Goal: Transaction & Acquisition: Purchase product/service

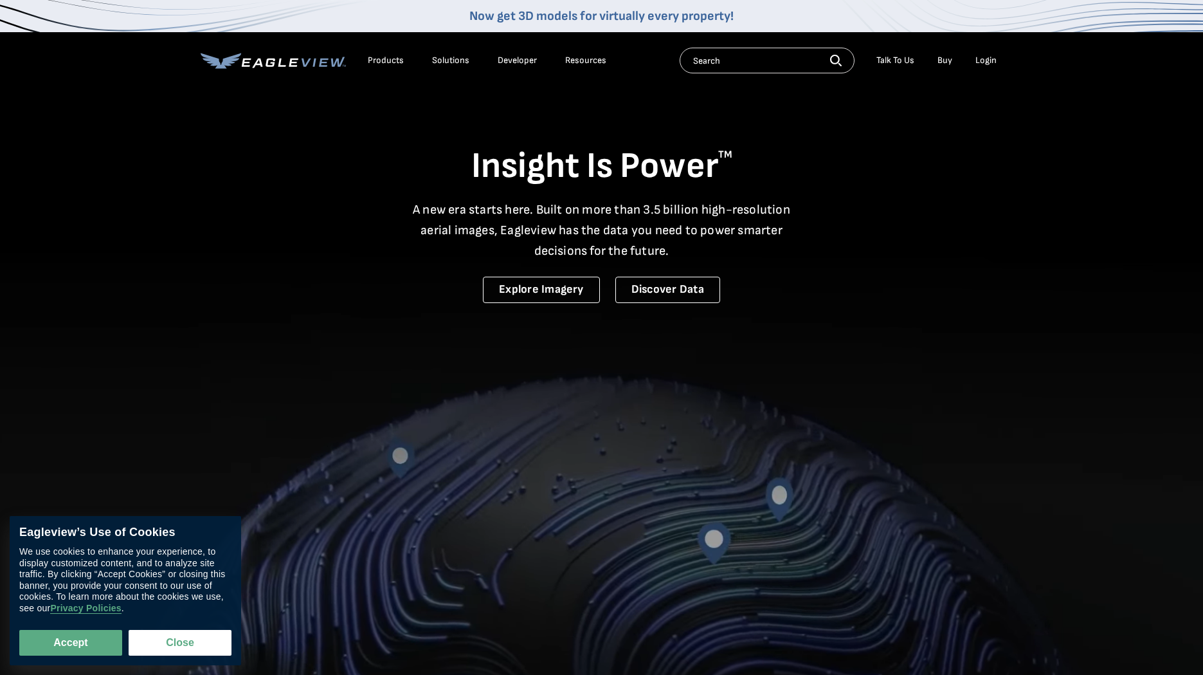
click at [989, 60] on div "Login" at bounding box center [986, 61] width 21 height 12
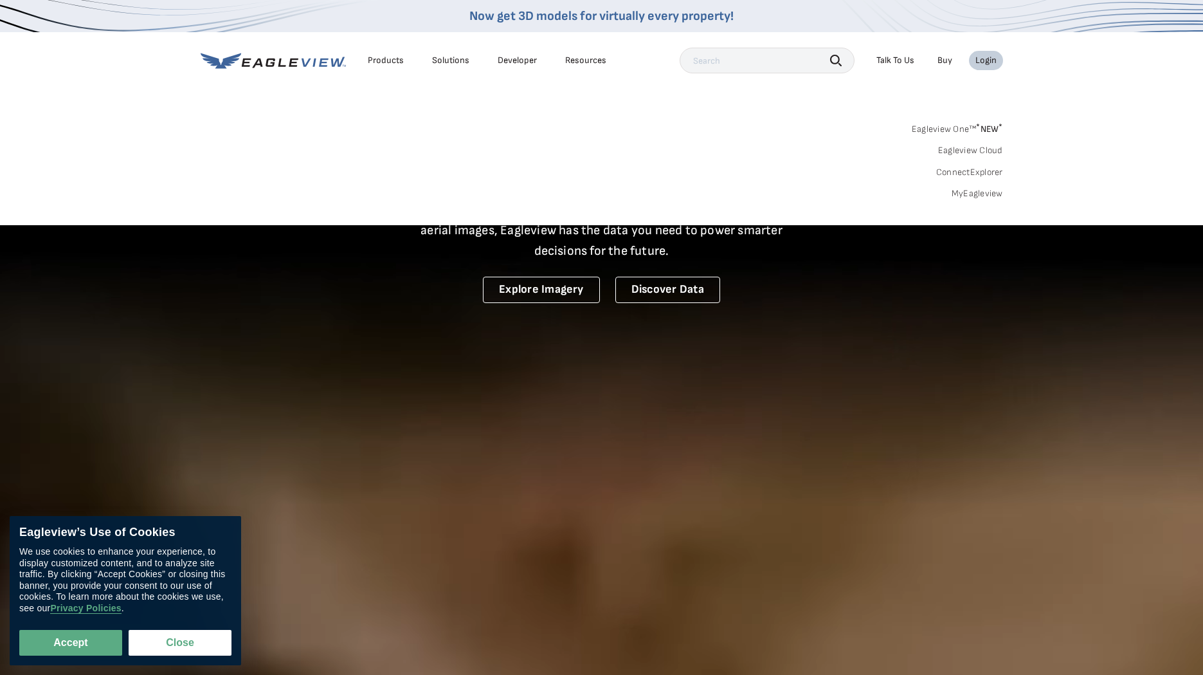
click at [973, 195] on link "MyEagleview" at bounding box center [977, 194] width 51 height 12
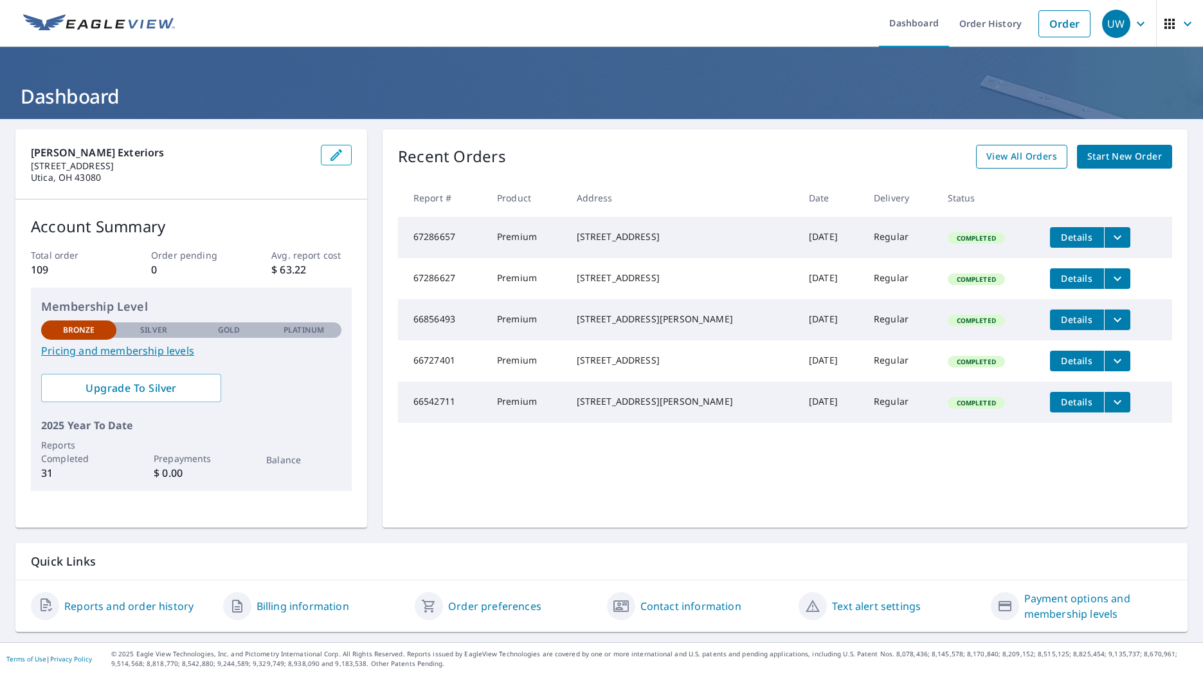
click at [1014, 152] on span "View All Orders" at bounding box center [1022, 157] width 71 height 16
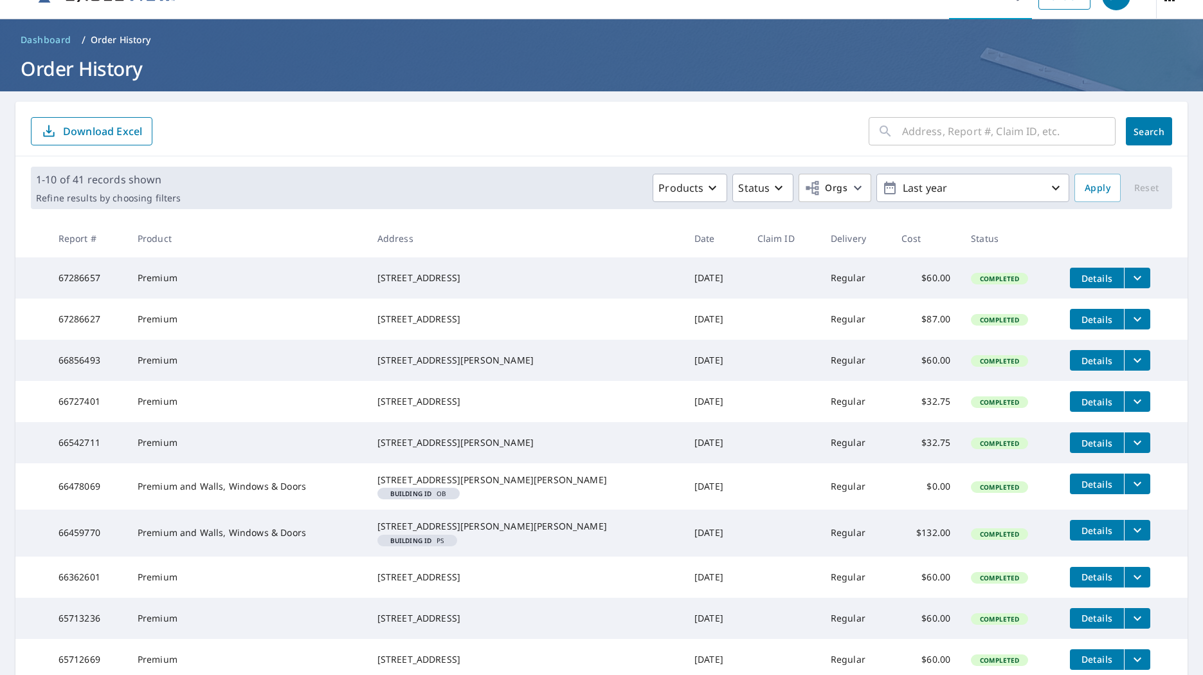
scroll to position [17, 0]
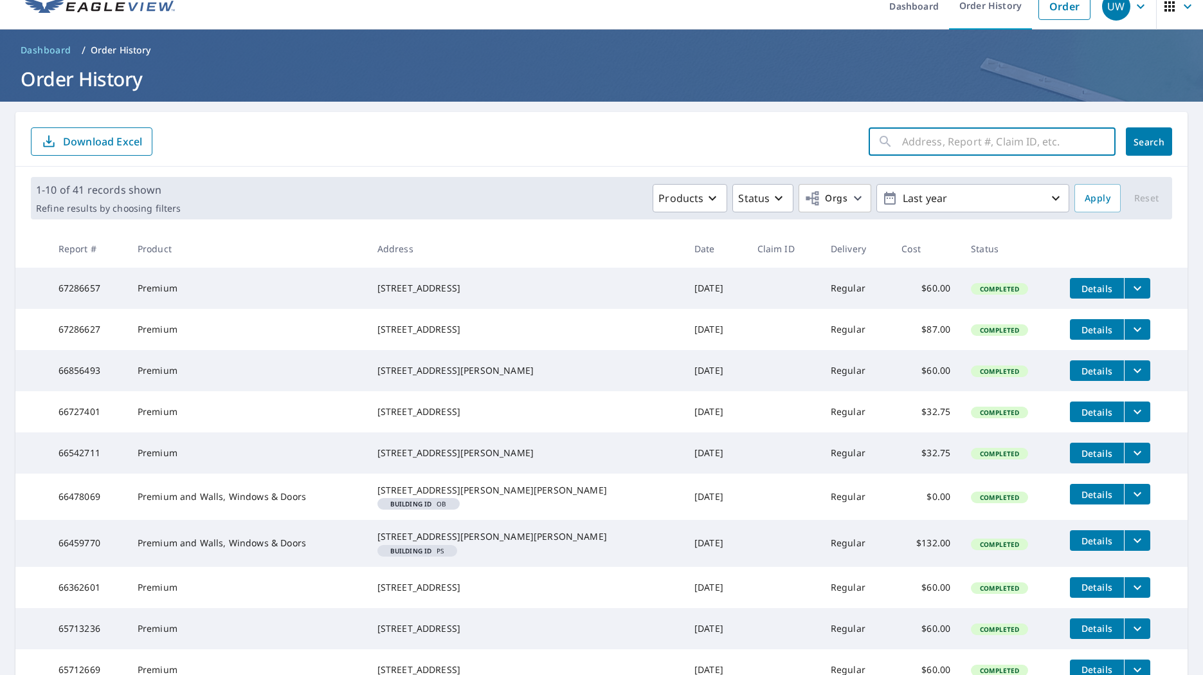
click at [1012, 149] on input "text" at bounding box center [1009, 141] width 214 height 36
paste input "15244 County Road 3 • Frazeysburg, OH 43822"
type input "15244 County Road 3 • Frazeysburg, OH 43822"
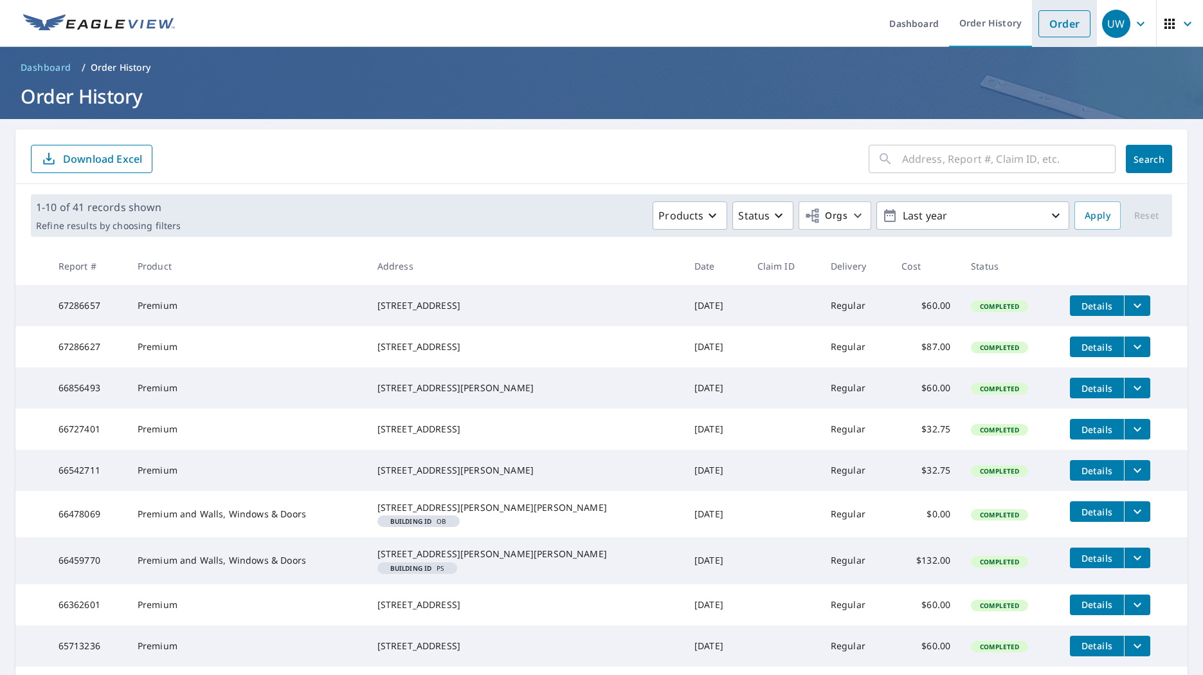
click at [1066, 27] on link "Order" at bounding box center [1065, 23] width 52 height 27
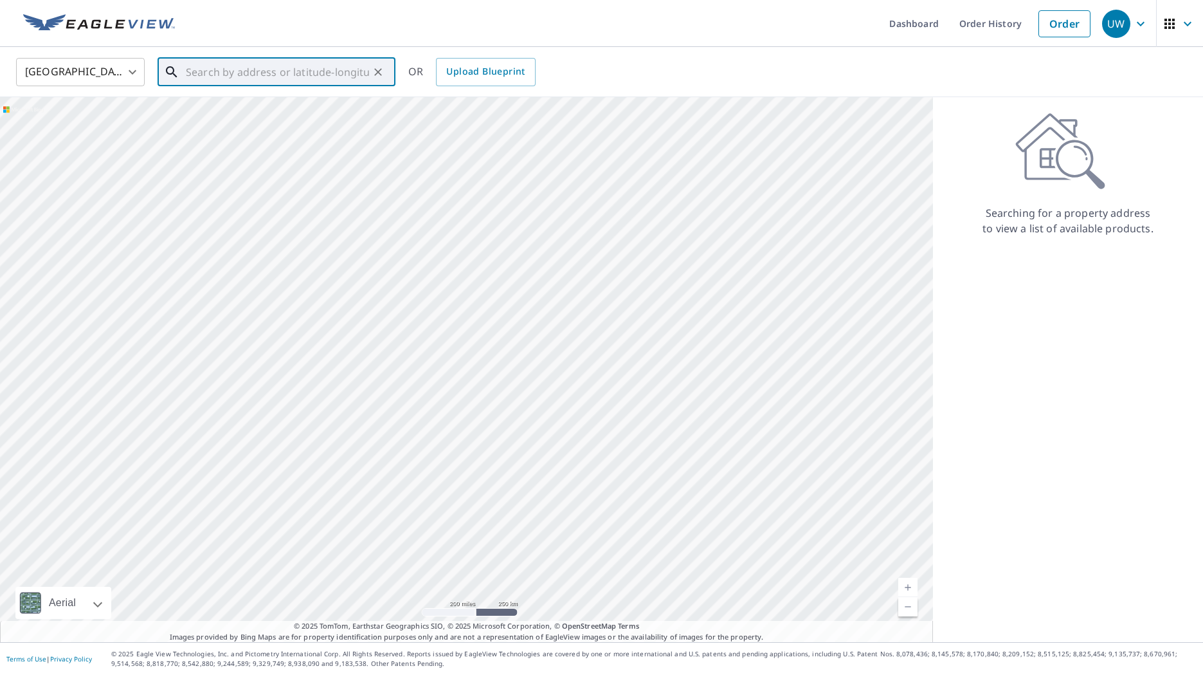
click at [215, 74] on input "text" at bounding box center [277, 72] width 183 height 36
paste input "15244 County Road 3 • Frazeysburg, OH 43822"
click at [257, 114] on span "15244 County Road 3" at bounding box center [284, 109] width 202 height 15
type input "15244 County Road 3 Frazeysburg, OH 43822"
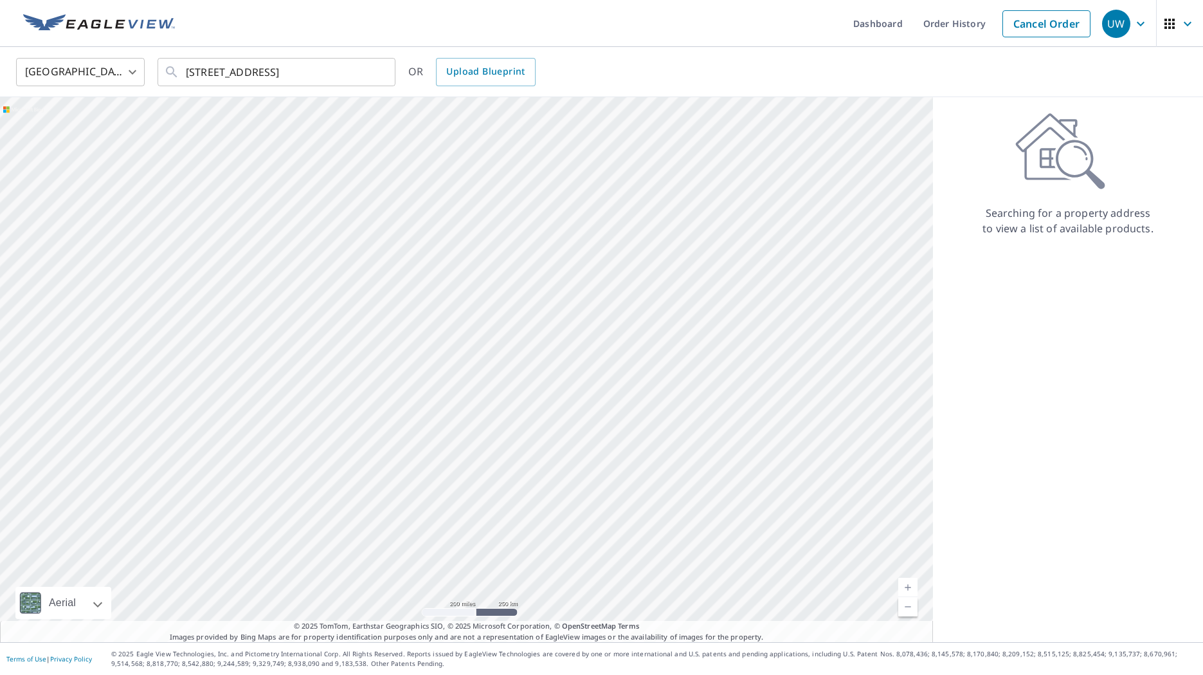
scroll to position [0, 0]
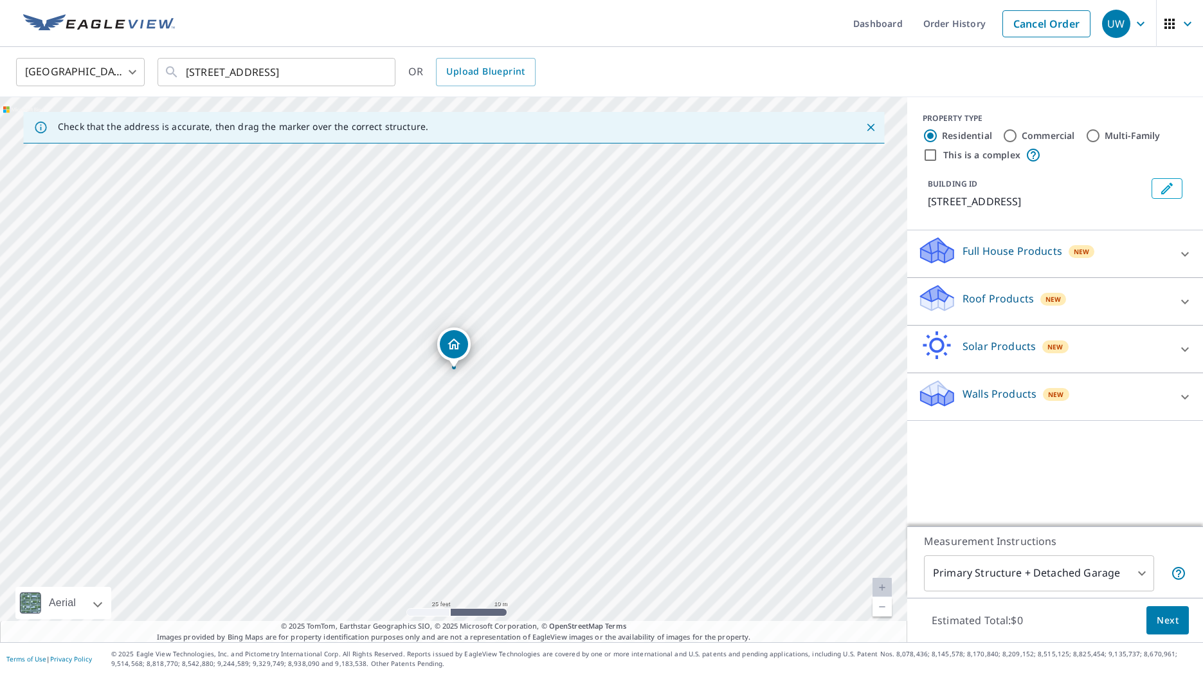
click at [1146, 306] on div "Roof Products New" at bounding box center [1044, 301] width 252 height 37
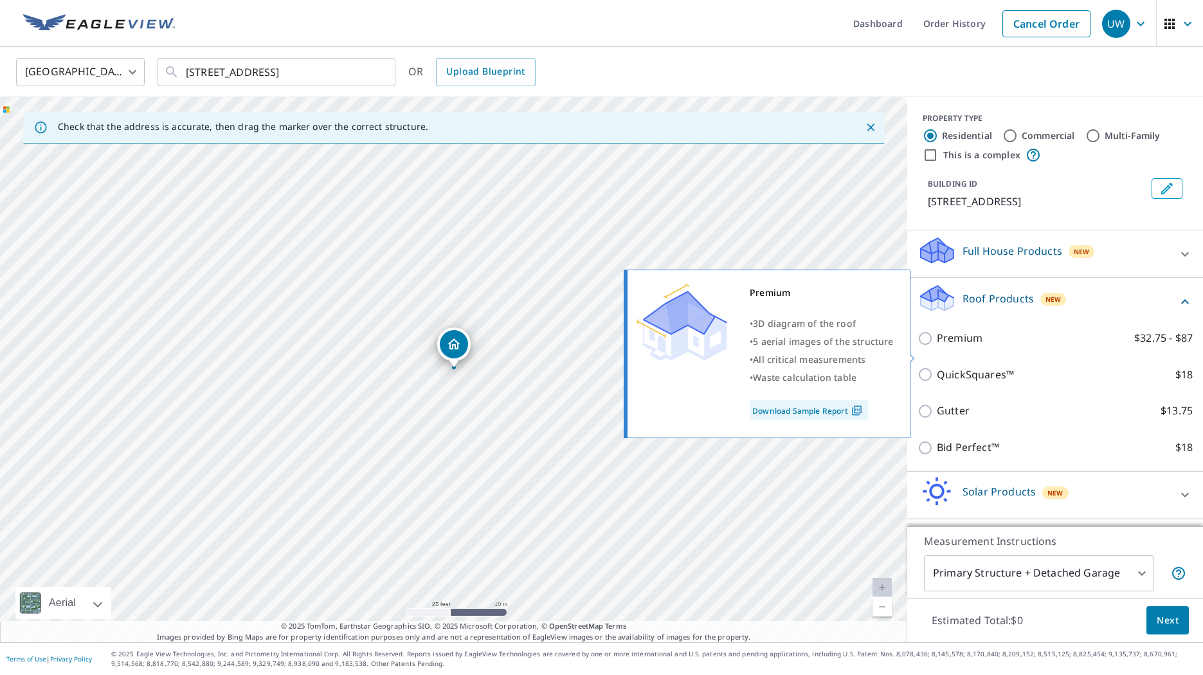
click at [930, 346] on input "Premium $32.75 - $87" at bounding box center [927, 338] width 19 height 15
checkbox input "true"
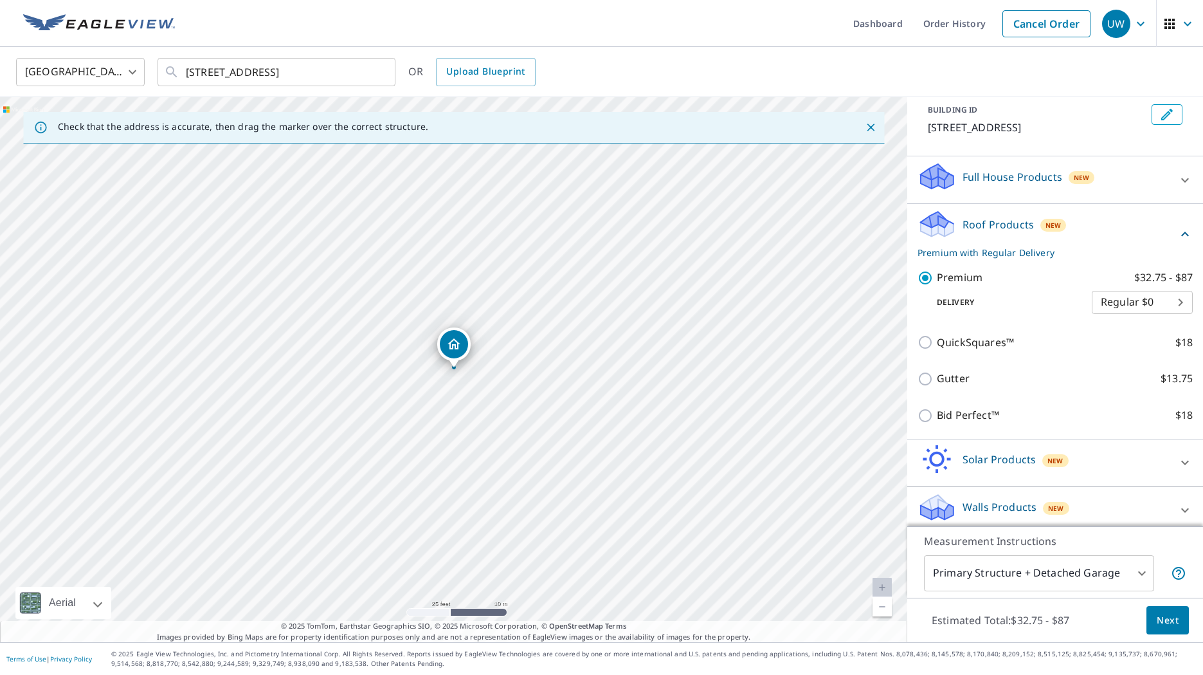
scroll to position [99, 0]
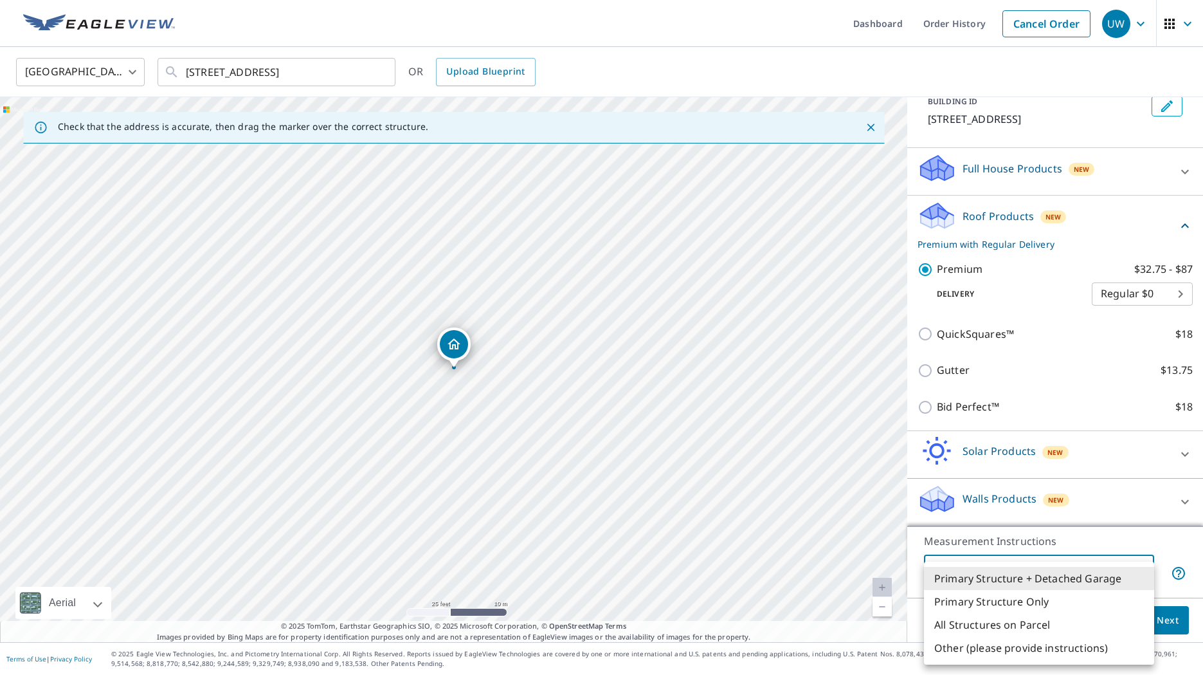
click at [1126, 564] on body "UW UW Dashboard Order History Cancel Order UW United States US ​ 15244 County R…" at bounding box center [601, 337] width 1203 height 675
click at [1071, 610] on li "Primary Structure Only" at bounding box center [1039, 601] width 230 height 23
type input "2"
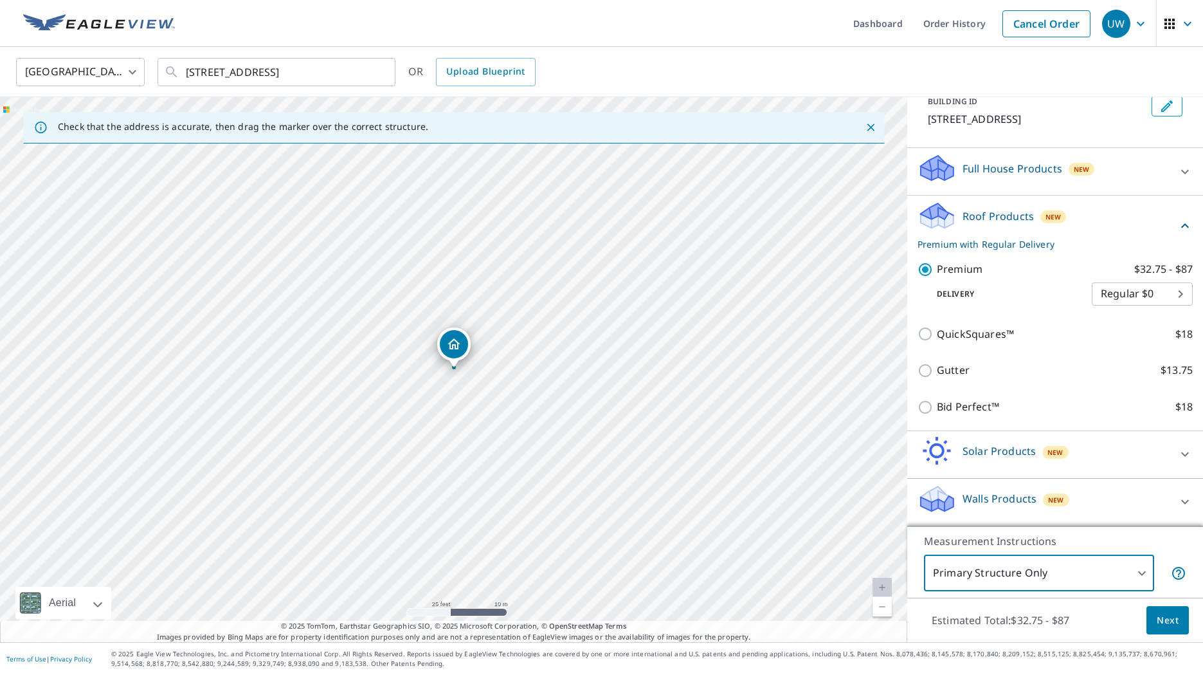
click at [1165, 623] on span "Next" at bounding box center [1168, 620] width 22 height 16
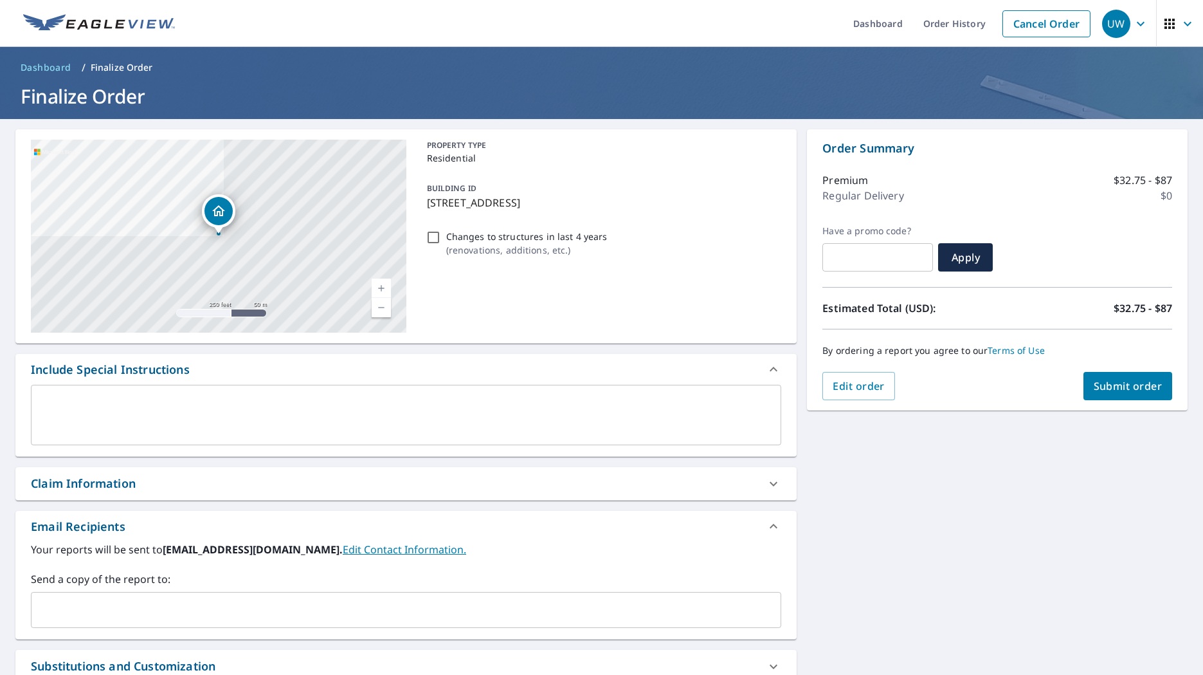
click at [262, 614] on input "text" at bounding box center [397, 610] width 720 height 24
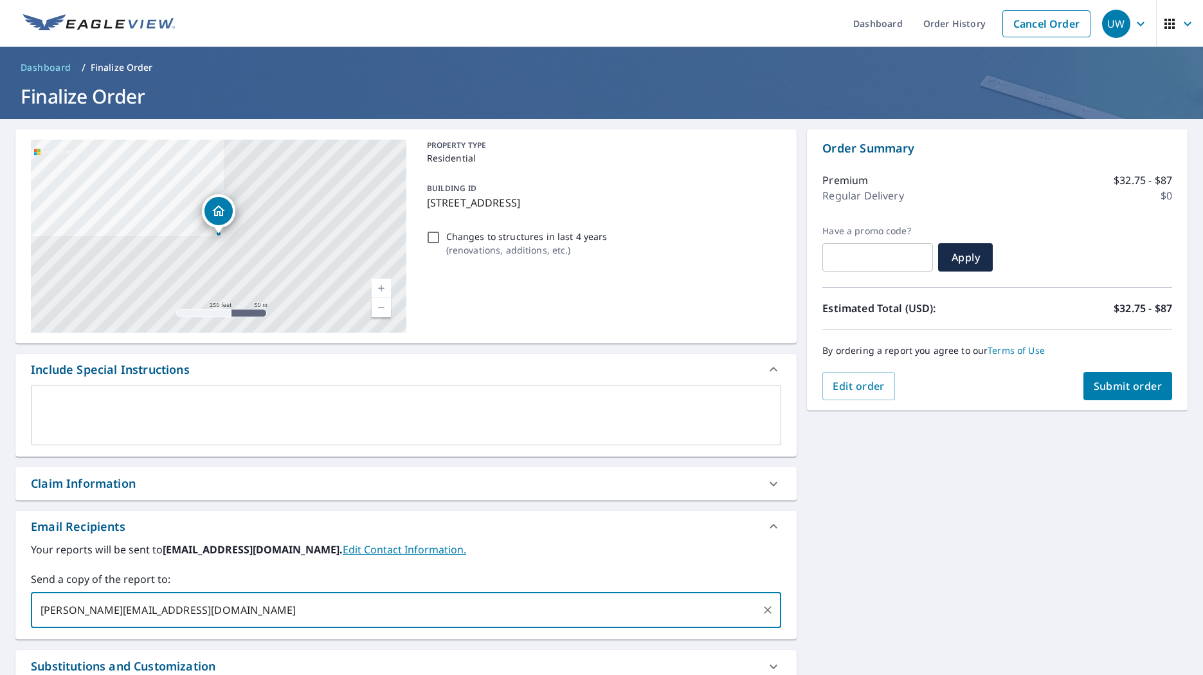
type input "christopher@whartonroof-structures.com"
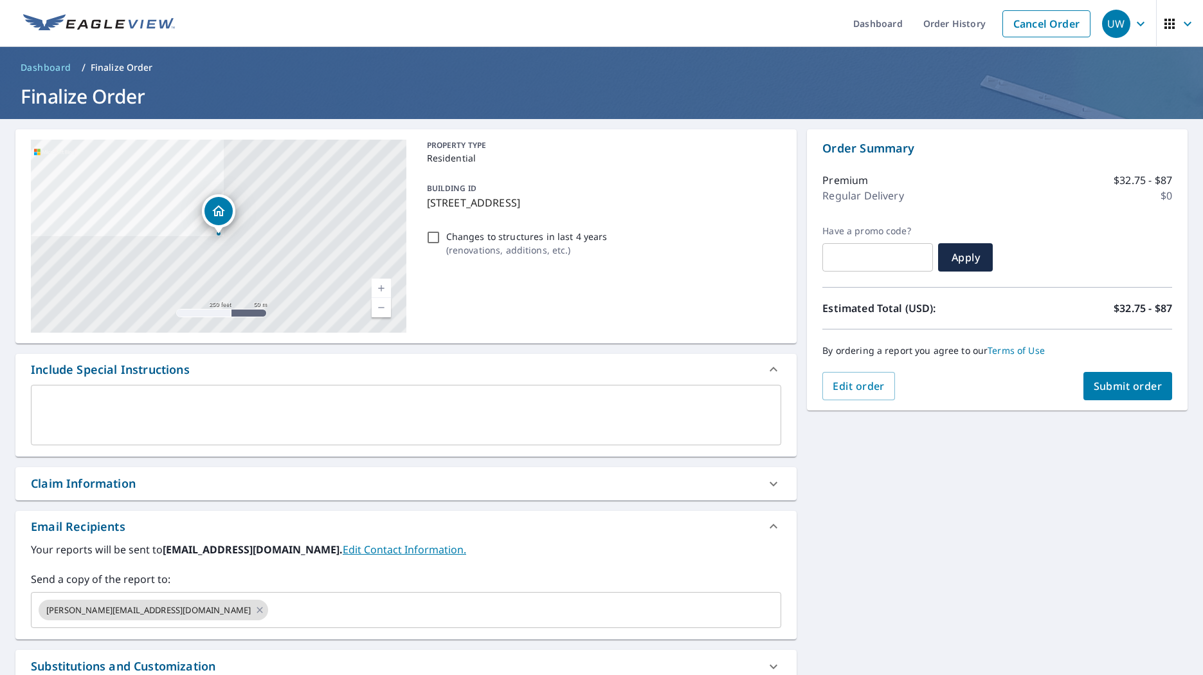
click at [989, 564] on div "15244 County Road 3 Frazeysburg, OH 43822 Aerial Road A standard road map Aeria…" at bounding box center [601, 448] width 1203 height 658
click at [1119, 385] on span "Submit order" at bounding box center [1128, 386] width 69 height 14
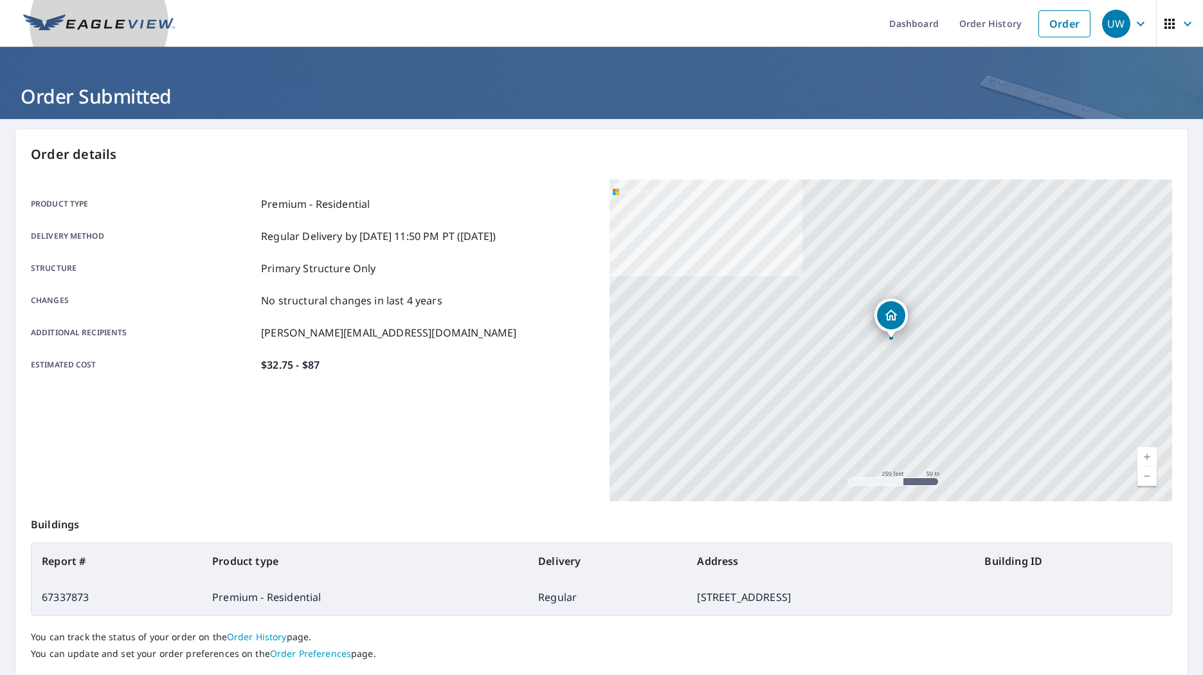
click at [126, 21] on img at bounding box center [99, 23] width 152 height 19
